Goal: Transaction & Acquisition: Subscribe to service/newsletter

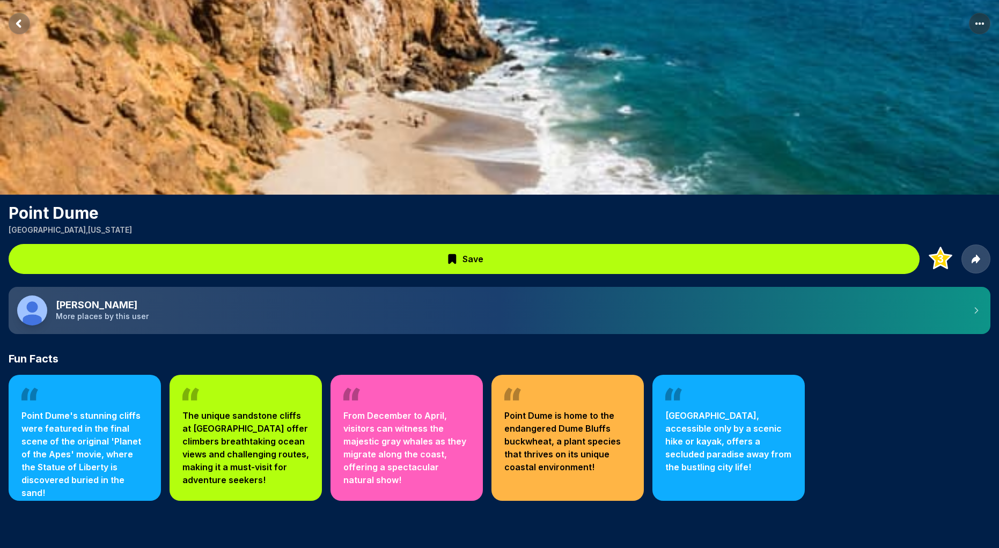
click at [21, 25] on rect "Return to previous page" at bounding box center [19, 23] width 21 height 21
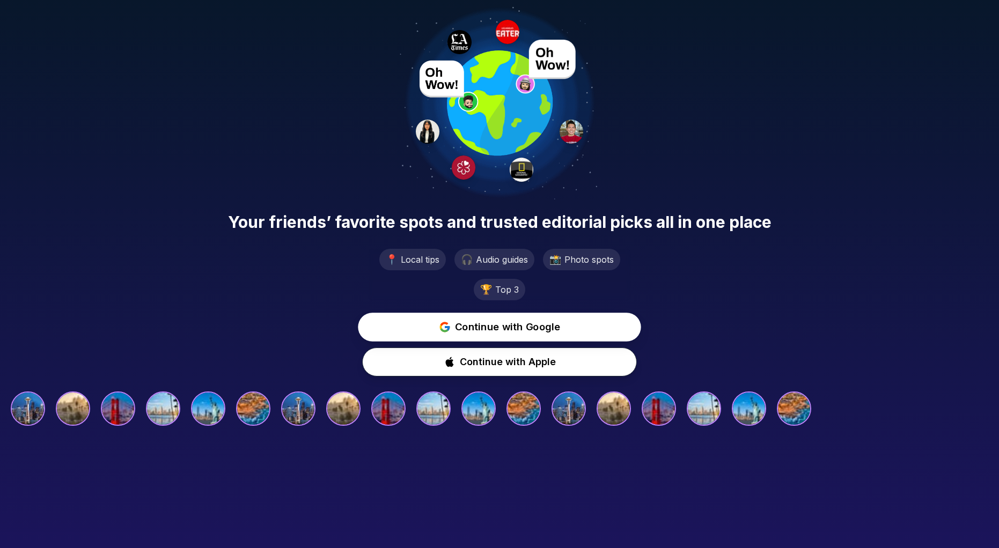
click at [488, 328] on span "Continue with Google" at bounding box center [508, 328] width 106 height 16
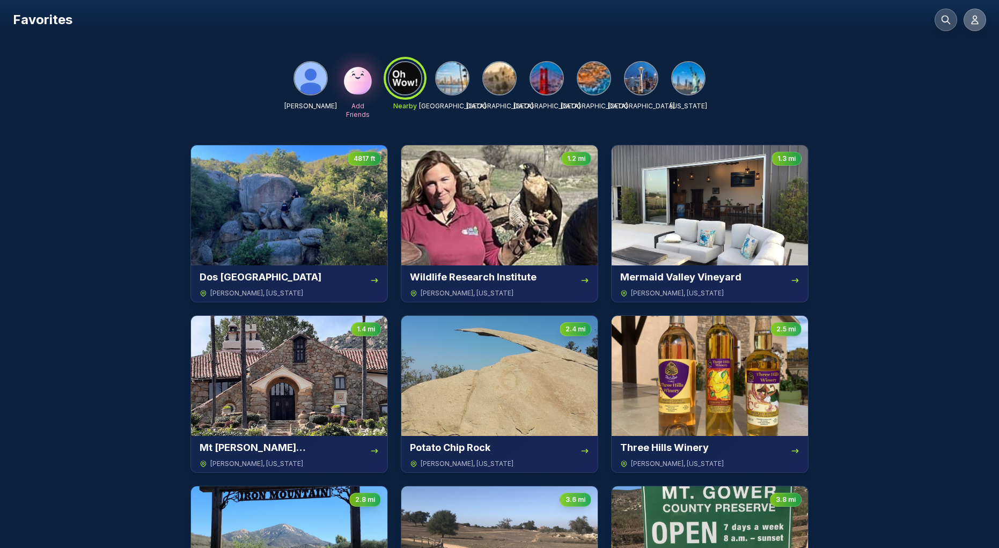
click at [974, 23] on icon at bounding box center [974, 19] width 11 height 11
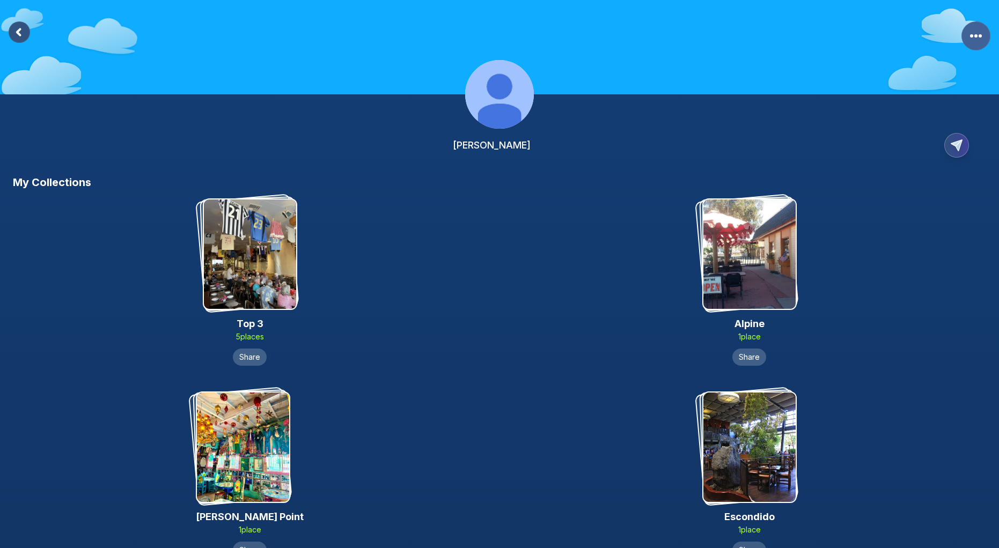
click at [975, 36] on circle "More Options" at bounding box center [975, 35] width 3 height 3
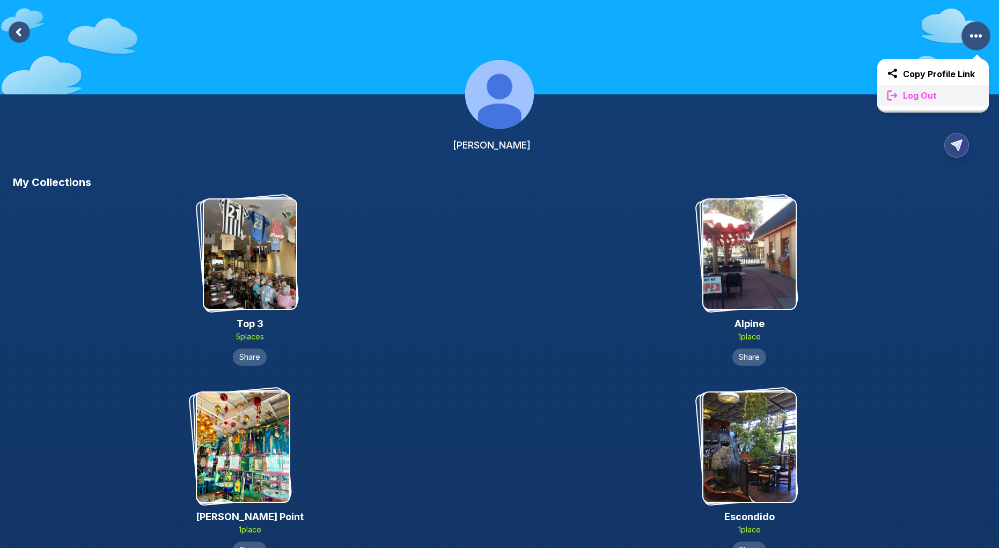
click at [924, 96] on span "Log Out" at bounding box center [919, 95] width 42 height 13
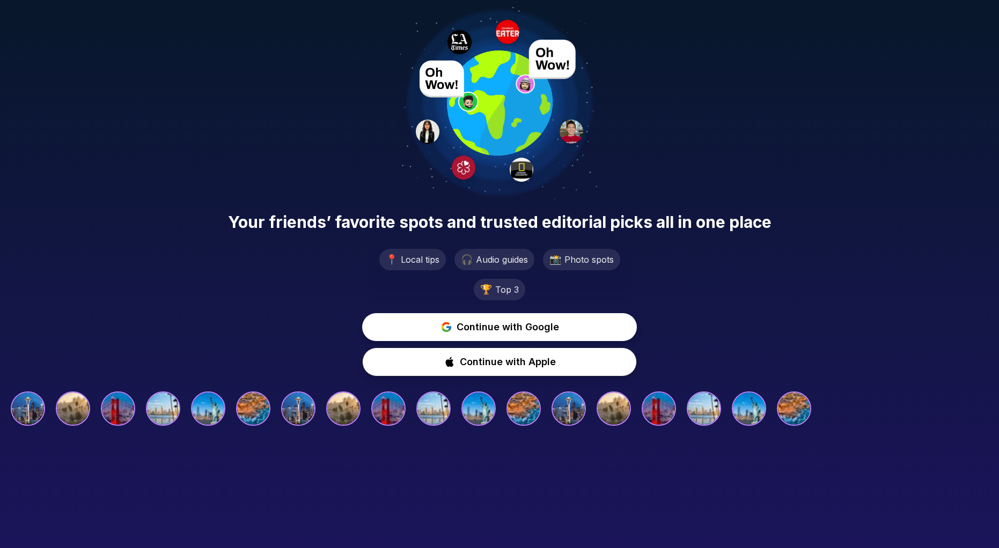
click at [691, 301] on div "Your friends’ favorite spots and trusted editorial picks all in one place 📍 Loc…" at bounding box center [499, 216] width 999 height 432
click at [507, 320] on span "Continue with Google" at bounding box center [508, 328] width 106 height 16
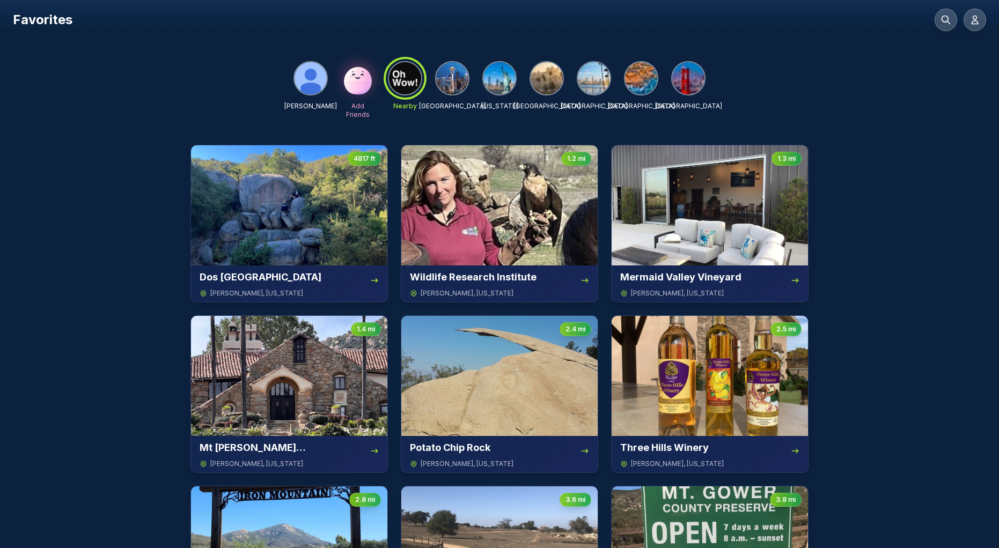
click at [943, 21] on icon at bounding box center [946, 20] width 8 height 8
click at [543, 76] on img at bounding box center [546, 78] width 32 height 32
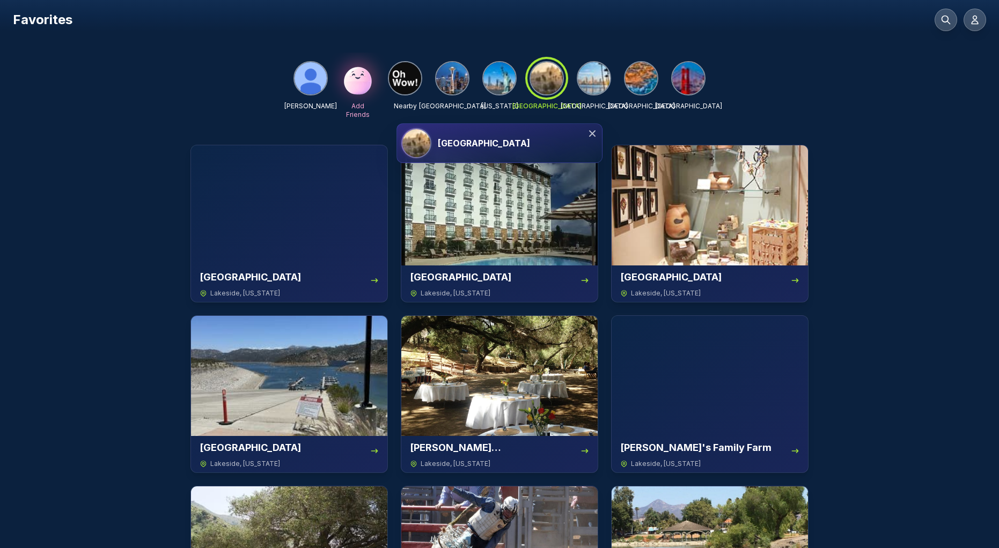
click at [595, 132] on icon at bounding box center [592, 133] width 11 height 11
